Goal: Find contact information: Find contact information

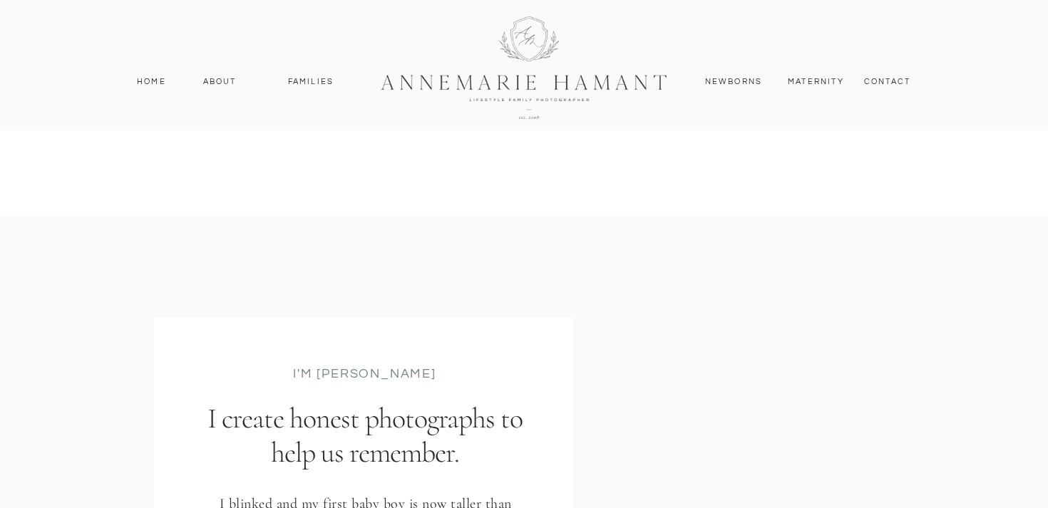
scroll to position [1645, 0]
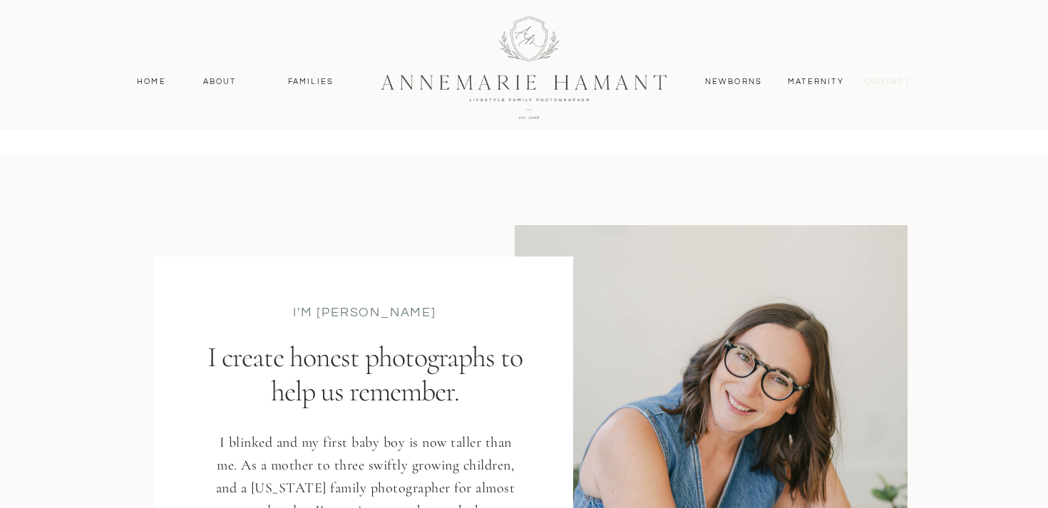
click at [883, 83] on nav "contact" at bounding box center [888, 82] width 62 height 13
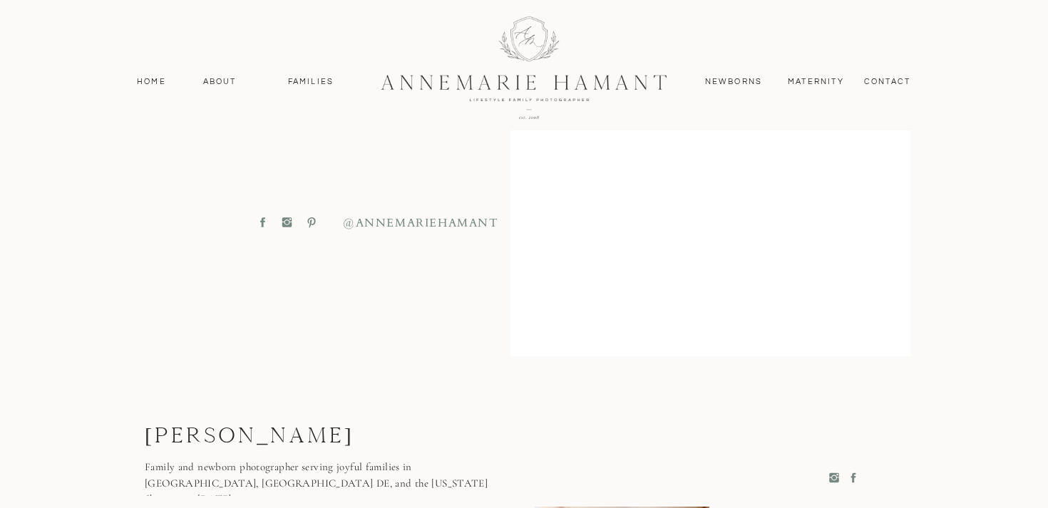
scroll to position [757, 0]
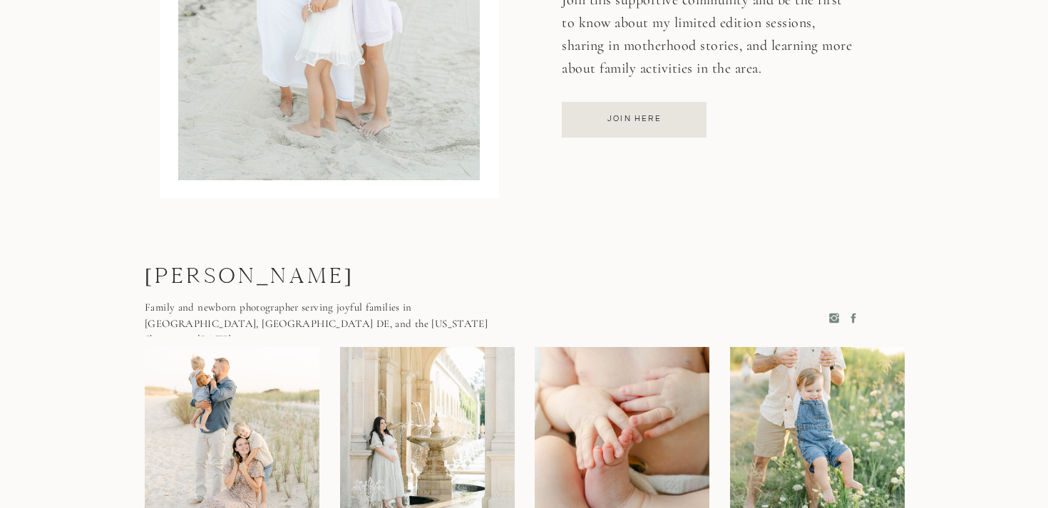
scroll to position [1632, 0]
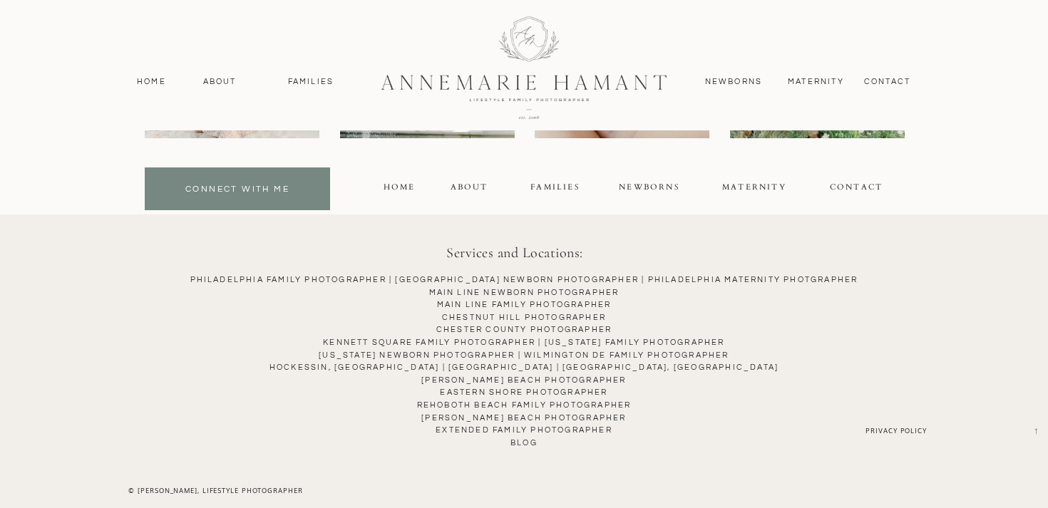
click at [388, 275] on p "Philadelphia Family Photographer | Philadelphia NEWBORN PHOTOGRAPHER | Philadel…" at bounding box center [524, 374] width 1008 height 200
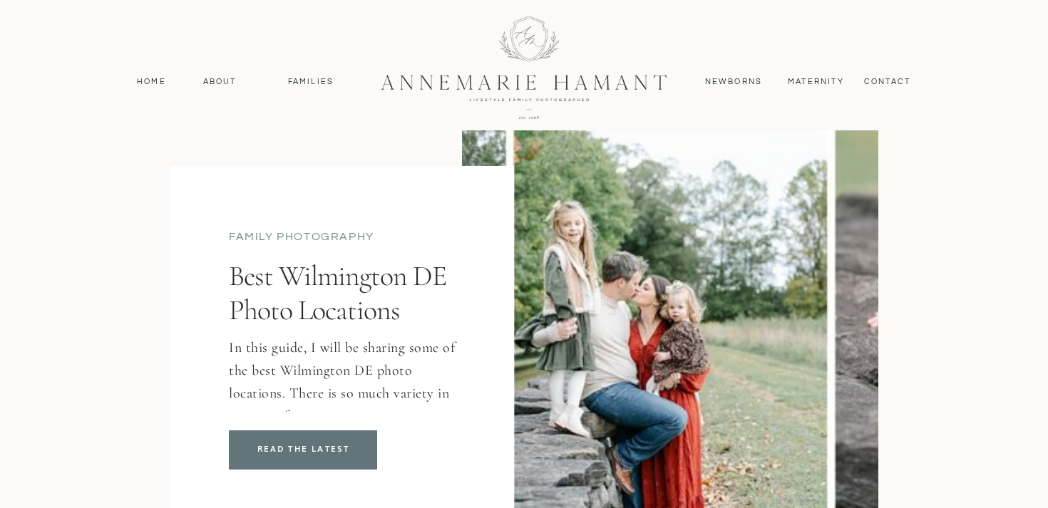
scroll to position [113, 0]
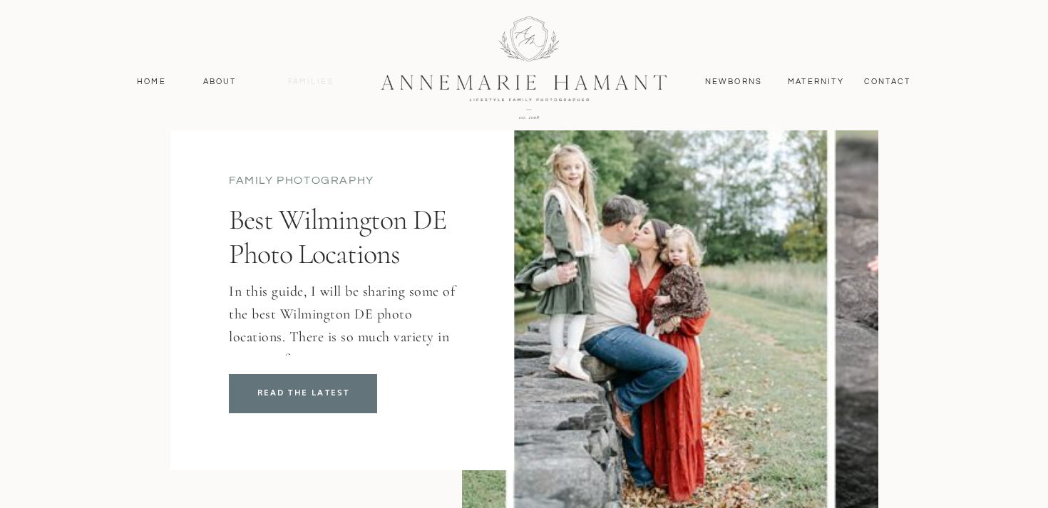
click at [296, 76] on nav "Families" at bounding box center [311, 82] width 64 height 13
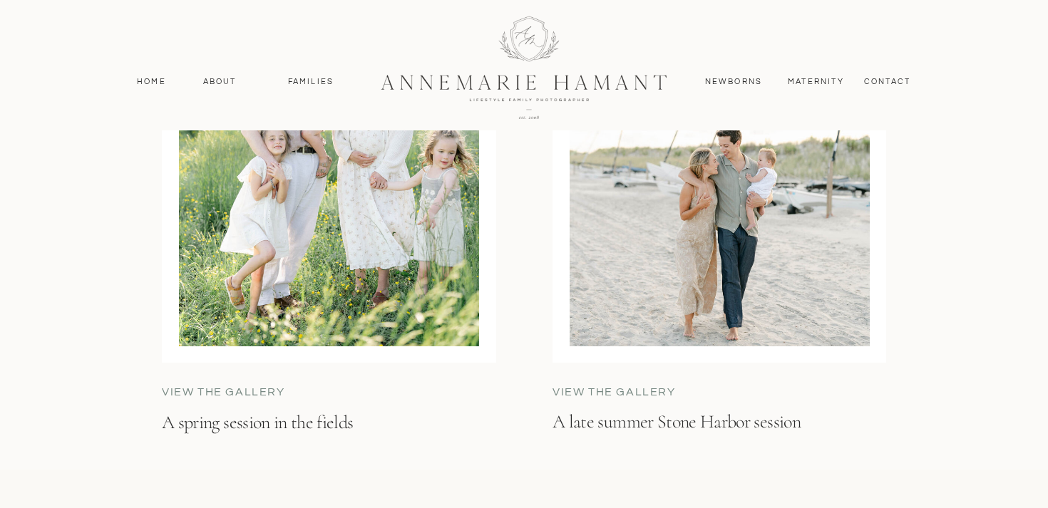
scroll to position [3684, 0]
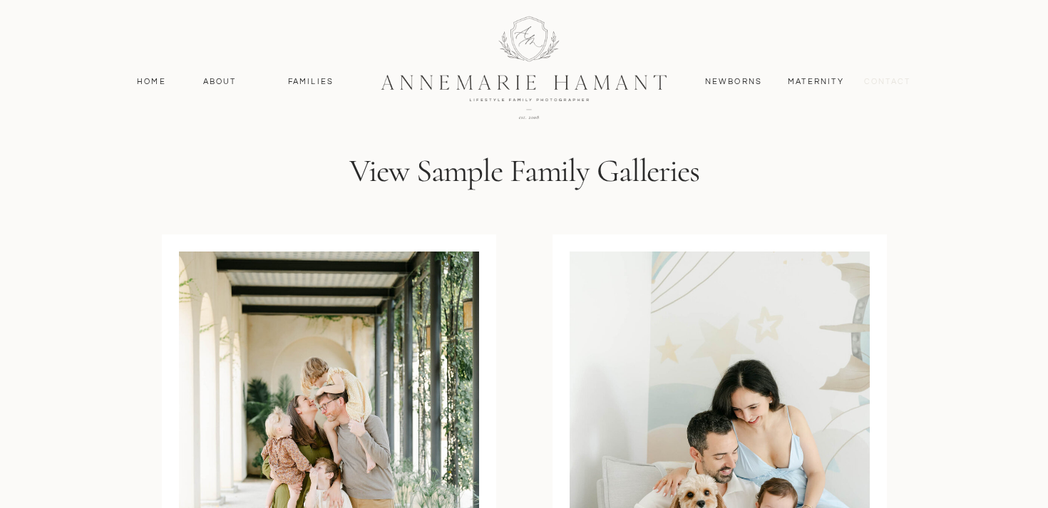
click at [901, 79] on nav "contact" at bounding box center [888, 82] width 62 height 13
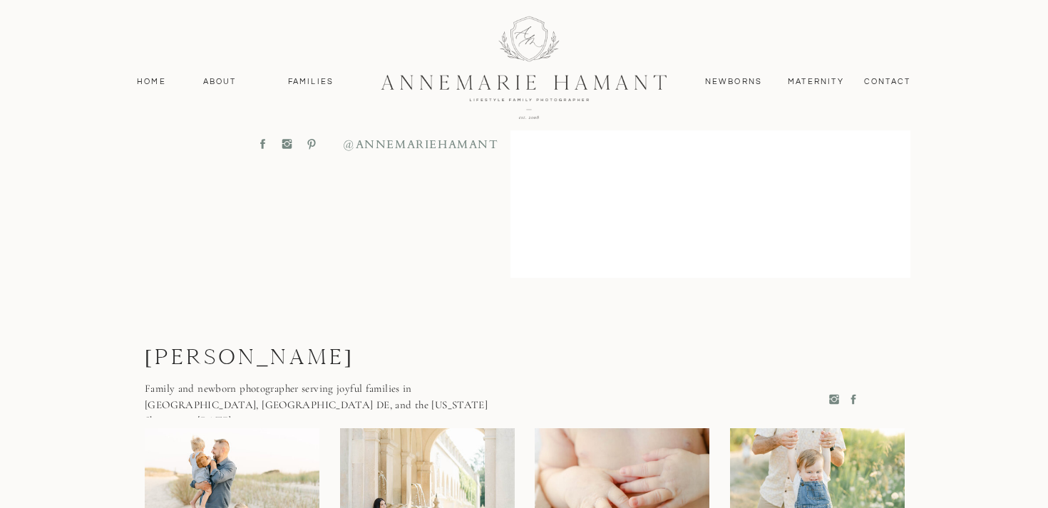
scroll to position [670, 0]
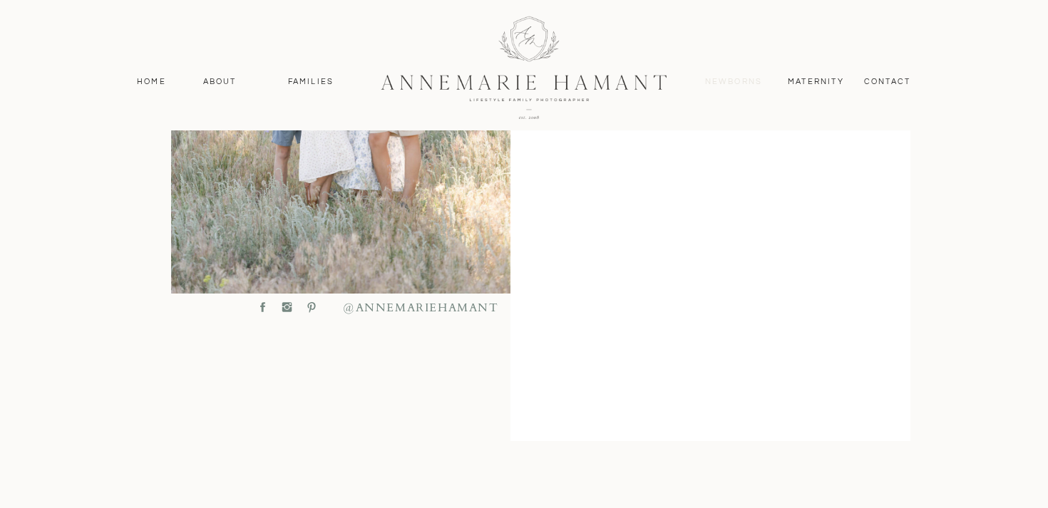
click at [727, 86] on nav "Newborns" at bounding box center [734, 82] width 68 height 13
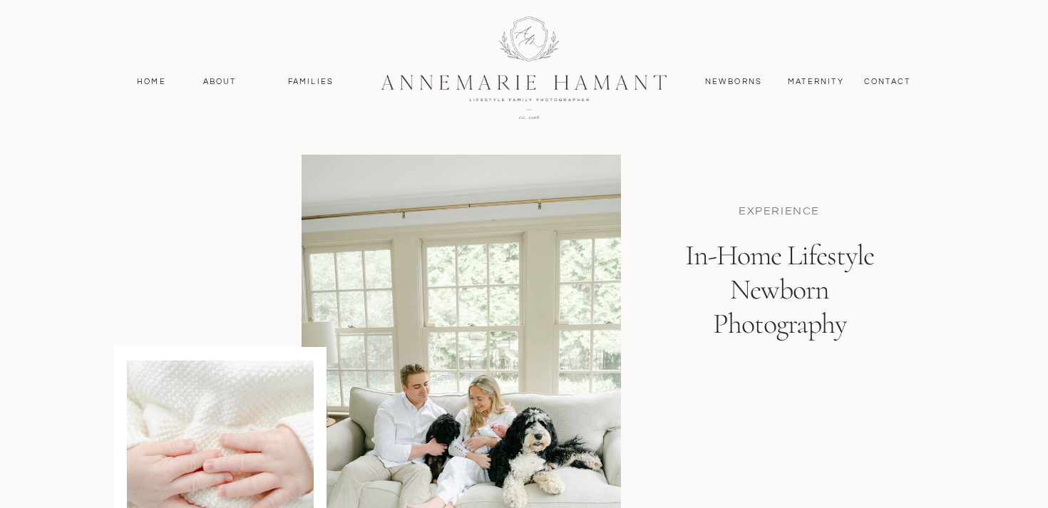
scroll to position [2925, 0]
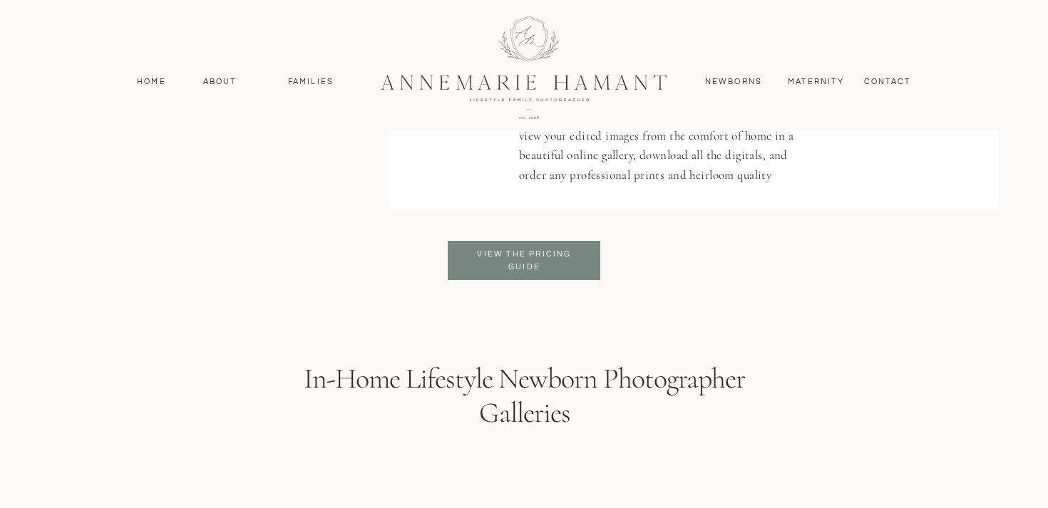
click at [519, 260] on h3 "View the pricing Guide" at bounding box center [524, 261] width 116 height 26
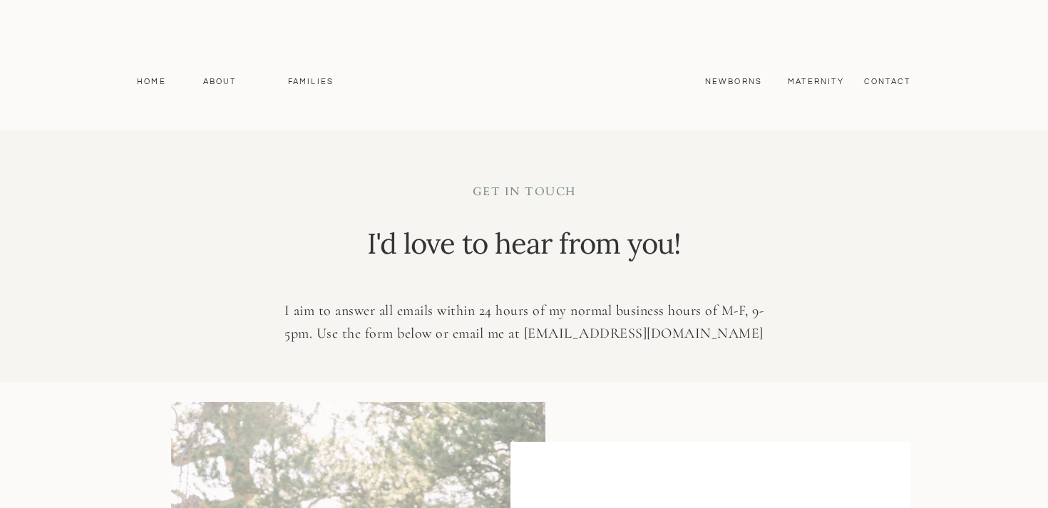
scroll to position [670, 0]
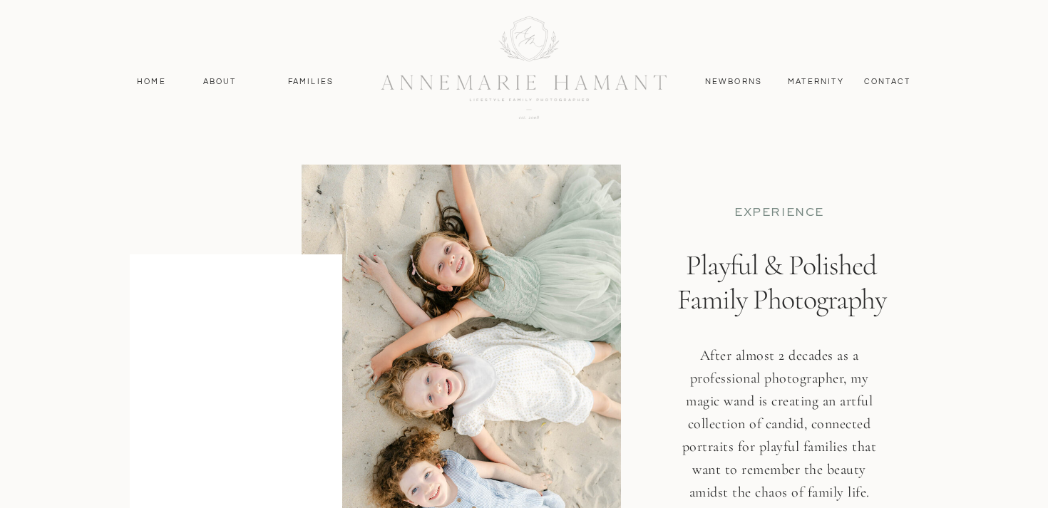
scroll to position [3684, 0]
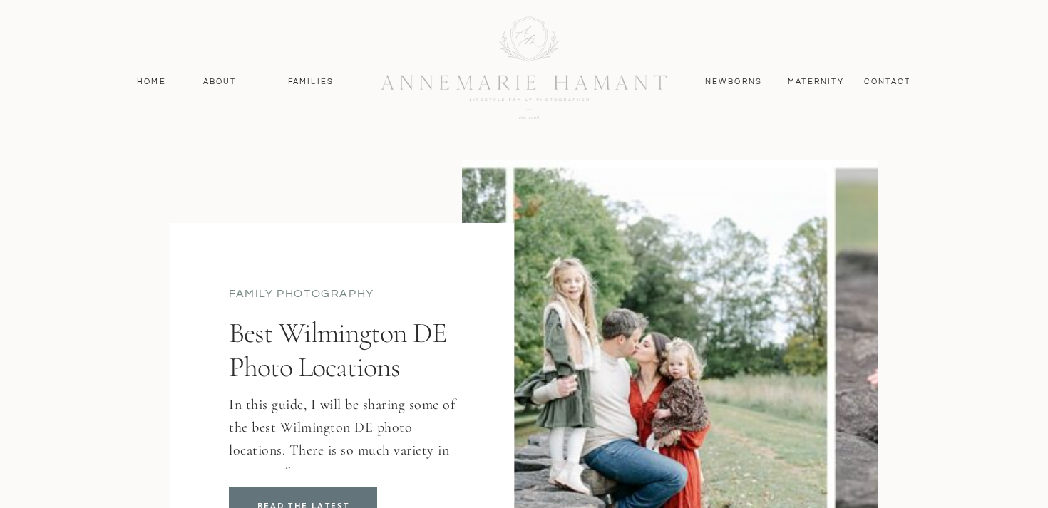
scroll to position [113, 0]
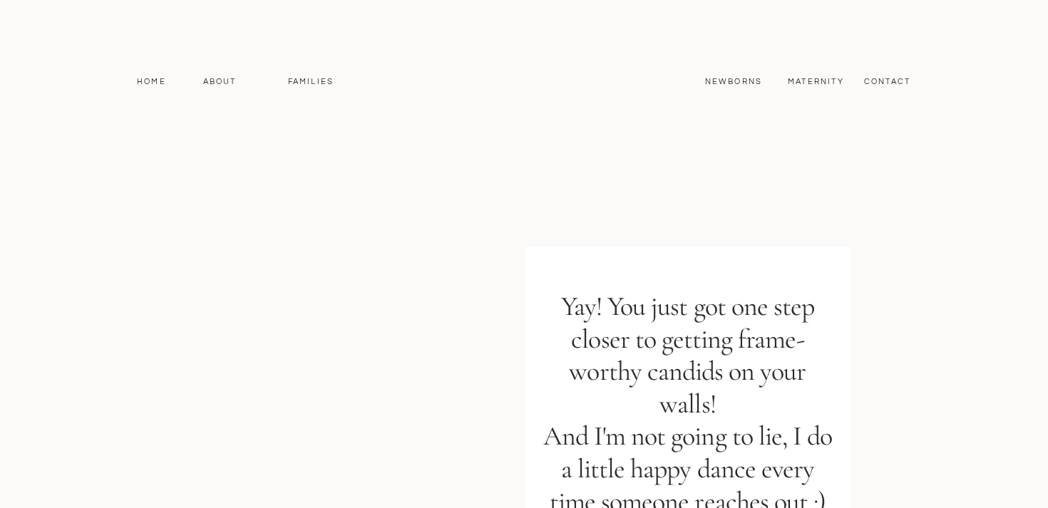
scroll to position [1632, 0]
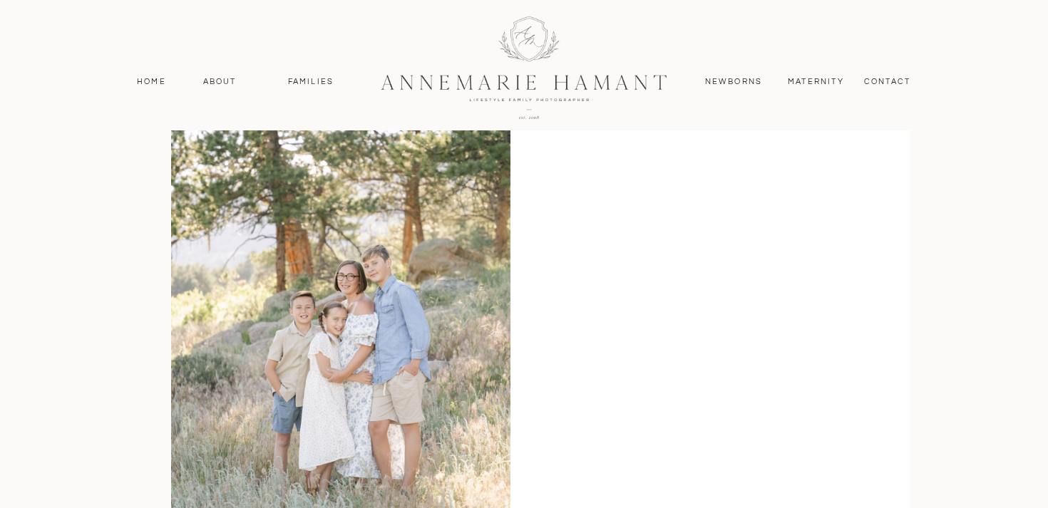
scroll to position [757, 0]
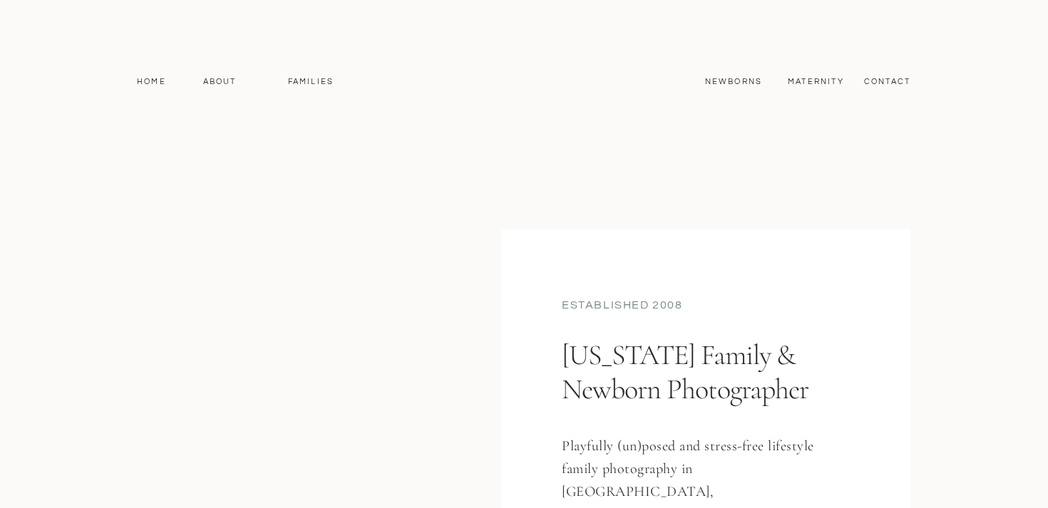
scroll to position [1645, 0]
